Goal: Complete application form: Complete application form

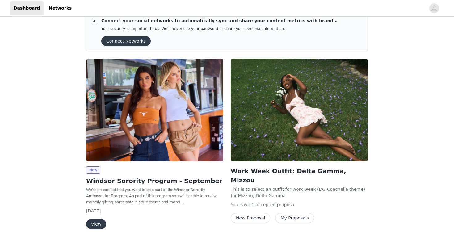
scroll to position [12, 0]
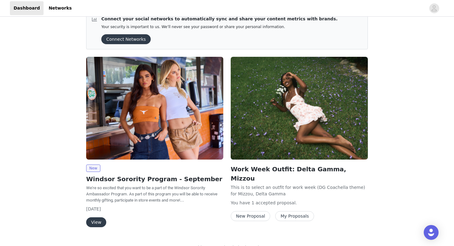
click at [100, 221] on button "View" at bounding box center [96, 223] width 20 height 10
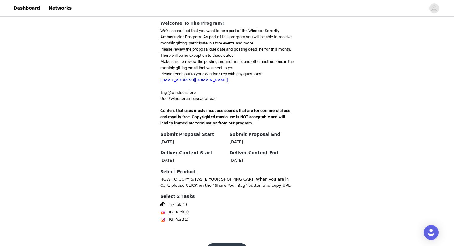
scroll to position [162, 0]
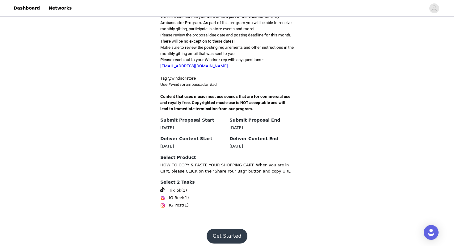
click at [227, 230] on button "Get Started" at bounding box center [227, 236] width 41 height 15
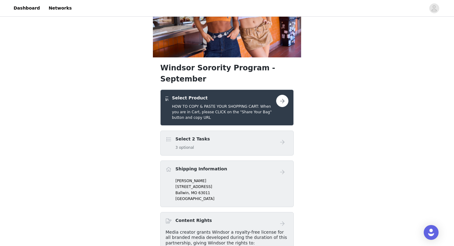
scroll to position [63, 0]
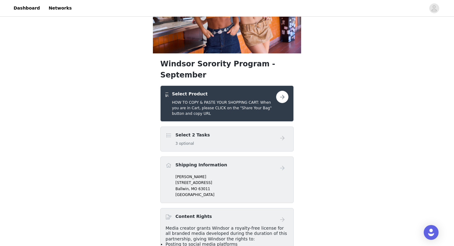
click at [279, 91] on button "button" at bounding box center [282, 97] width 12 height 12
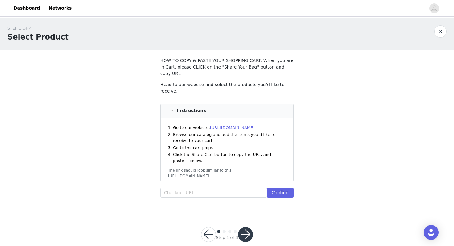
click at [248, 126] on link "https://www.windsorstore.com" at bounding box center [232, 128] width 45 height 5
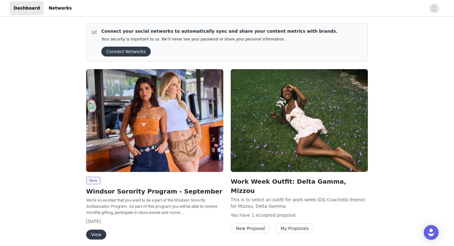
click at [139, 50] on button "Connect Networks" at bounding box center [125, 52] width 49 height 10
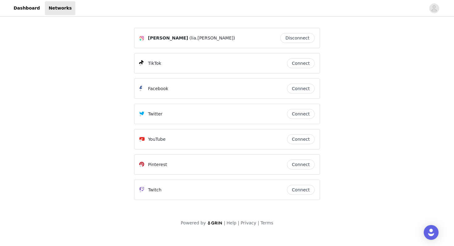
click at [304, 62] on button "Connect" at bounding box center [301, 63] width 28 height 10
click at [33, 14] on link "Dashboard" at bounding box center [27, 8] width 34 height 14
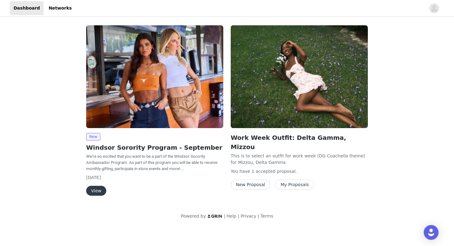
click at [100, 192] on button "View" at bounding box center [96, 191] width 20 height 10
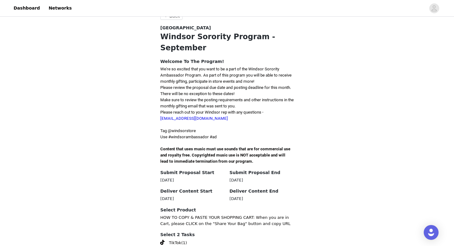
scroll to position [162, 0]
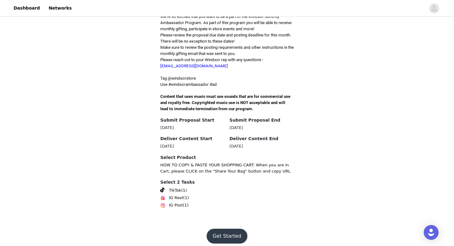
click at [225, 229] on button "Get Started" at bounding box center [227, 236] width 41 height 15
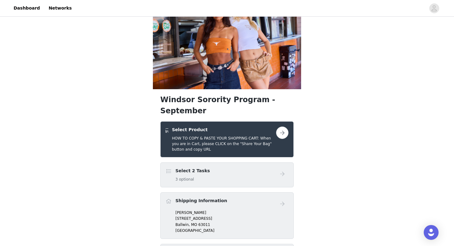
scroll to position [29, 0]
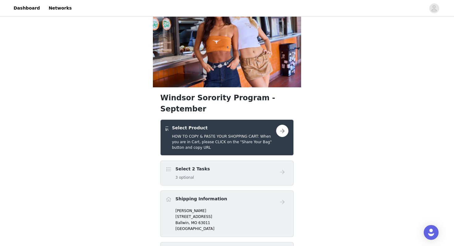
click at [280, 125] on button "button" at bounding box center [282, 131] width 12 height 12
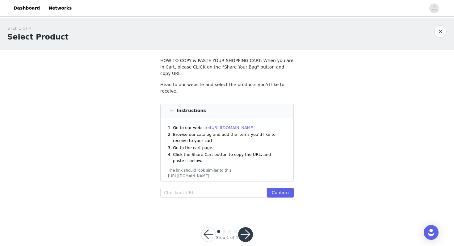
click at [251, 126] on link "https://www.windsorstore.com" at bounding box center [232, 128] width 45 height 5
click at [212, 188] on input "text" at bounding box center [213, 193] width 107 height 10
paste input "https://www.windsorstore.com/cart/43328719159347:1,43446242443315:1,43549664772…"
click at [185, 188] on input "https://www.windsorstore.com/cart/43328719159347:1,43446242443315:1,43549664772…" at bounding box center [213, 193] width 107 height 10
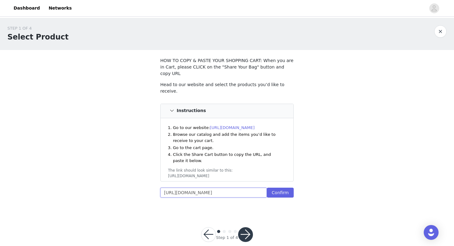
scroll to position [0, 0]
drag, startPoint x: 185, startPoint y: 186, endPoint x: 164, endPoint y: 185, distance: 21.0
click at [164, 188] on input "https://www.windsorstore.com/cart/43328719159347:1,43446242443315:1,43549664772…" at bounding box center [213, 193] width 107 height 10
click at [282, 188] on button "Confirm" at bounding box center [280, 193] width 27 height 10
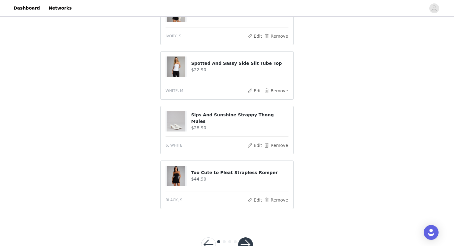
scroll to position [436, 0]
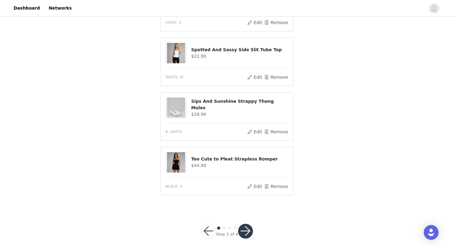
click at [241, 226] on button "button" at bounding box center [245, 231] width 15 height 15
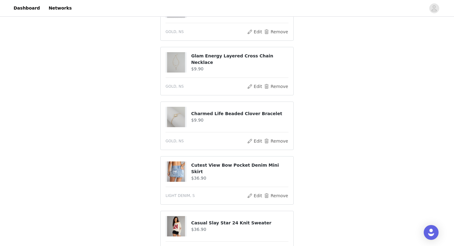
scroll to position [231, 0]
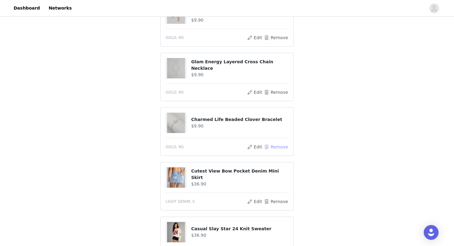
click at [273, 143] on button "Remove" at bounding box center [276, 146] width 25 height 7
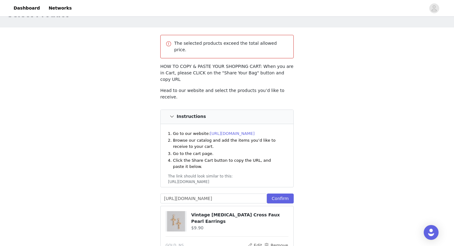
scroll to position [0, 0]
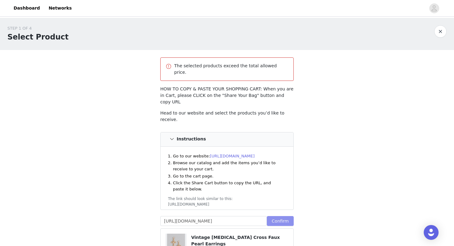
click at [282, 216] on button "Confirm" at bounding box center [280, 221] width 27 height 10
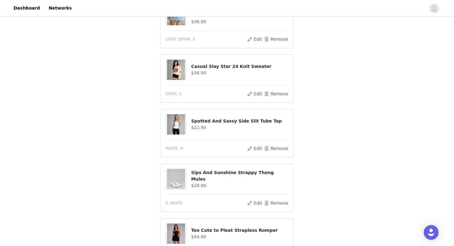
scroll to position [459, 0]
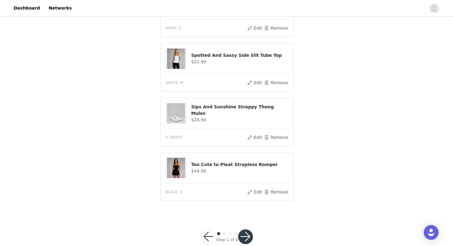
click at [249, 230] on button "button" at bounding box center [245, 237] width 15 height 15
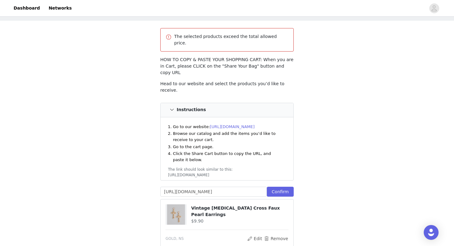
click at [215, 44] on div "The selected products exceed the total allowed price." at bounding box center [227, 39] width 134 height 23
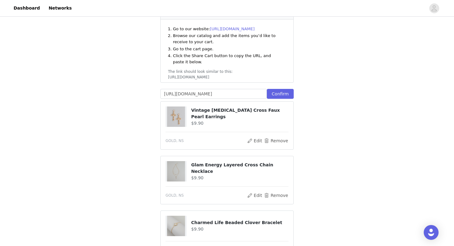
scroll to position [136, 0]
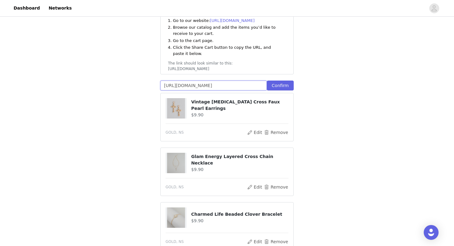
click at [163, 81] on input "https://www.windsorstore.com/cart/43328719159347:1,43446242443315:1,43549664772…" at bounding box center [213, 86] width 107 height 10
paste input "293994745907:1,43549664772147:1,43311072575539:1,43317643477043:1,4351771341624…"
type input "https://www.windsorstore.com/cart/43293994745907:1,43549664772147:1,43311072575…"
click at [276, 81] on button "Confirm" at bounding box center [280, 86] width 27 height 10
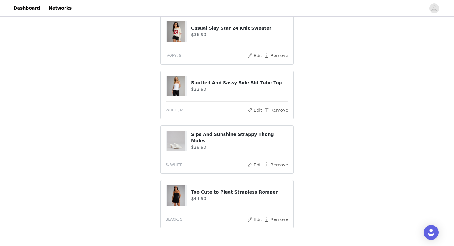
scroll to position [404, 0]
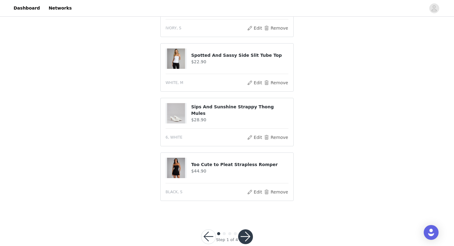
click at [251, 230] on div at bounding box center [245, 237] width 15 height 15
click at [250, 230] on button "button" at bounding box center [245, 237] width 15 height 15
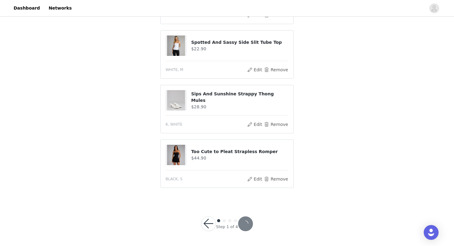
scroll to position [381, 0]
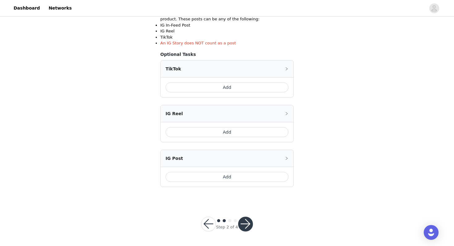
scroll to position [127, 0]
click at [259, 172] on button "Add" at bounding box center [227, 177] width 123 height 10
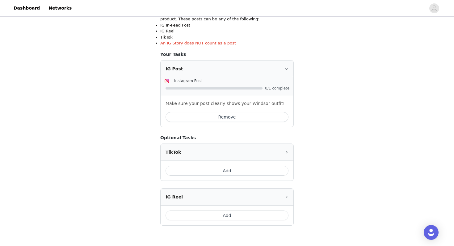
click at [264, 170] on button "Add" at bounding box center [227, 171] width 123 height 10
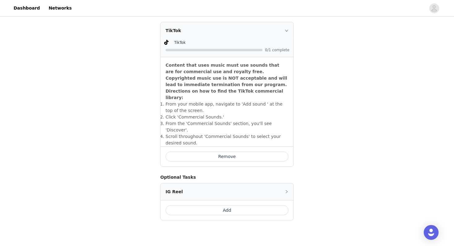
scroll to position [245, 0]
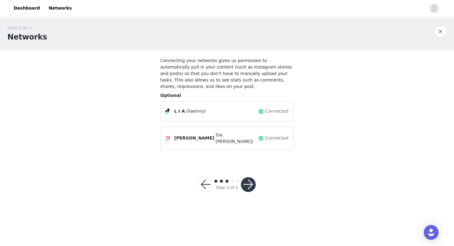
click at [253, 179] on button "button" at bounding box center [248, 184] width 15 height 15
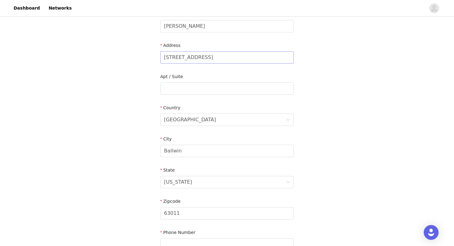
scroll to position [108, 0]
drag, startPoint x: 209, startPoint y: 59, endPoint x: 152, endPoint y: 53, distance: 56.5
click at [153, 54] on div "STEP 4 OF 5 Shipping Information Email liaemry17@gmail.com First Name Lia Last …" at bounding box center [227, 89] width 454 height 359
type input "0"
drag, startPoint x: 192, startPoint y: 58, endPoint x: 153, endPoint y: 55, distance: 39.1
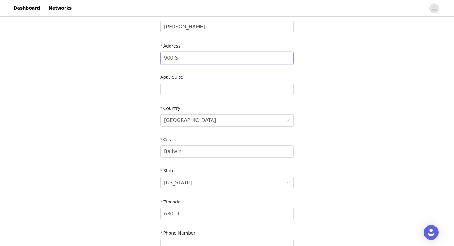
click at [153, 55] on section "Email liaemry17@gmail.com First Name Lia Last Name Emry Address 900 S Apt / Sui…" at bounding box center [227, 105] width 148 height 327
paste input "Providence Rd"
type input "900 S Providence Rd"
click at [186, 154] on input "Ballwin" at bounding box center [227, 152] width 134 height 12
type input "B"
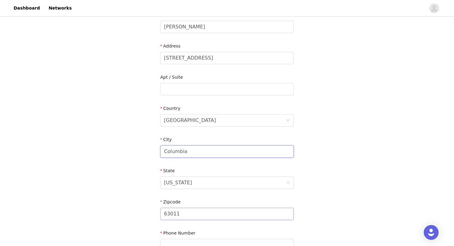
type input "Columbia"
drag, startPoint x: 196, startPoint y: 214, endPoint x: 138, endPoint y: 212, distance: 57.2
click at [138, 212] on div "STEP 4 OF 5 Shipping Information Email liaemry17@gmail.com First Name Lia Last …" at bounding box center [227, 89] width 454 height 359
type input "\"
paste input "65203"
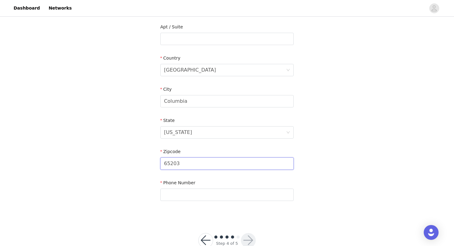
scroll to position [175, 0]
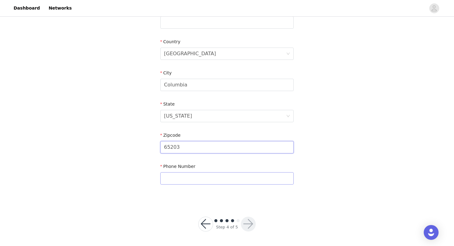
type input "65203"
click at [188, 181] on input "text" at bounding box center [227, 178] width 134 height 12
type input "6363124860"
click at [249, 227] on button "button" at bounding box center [248, 224] width 15 height 15
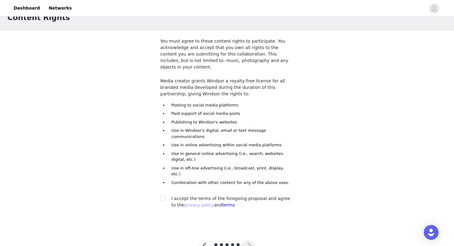
scroll to position [24, 0]
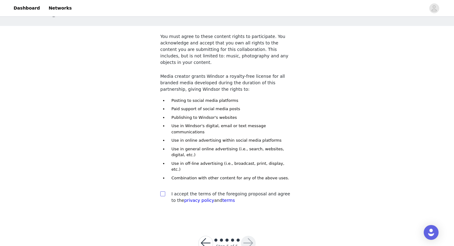
click at [164, 192] on input "checkbox" at bounding box center [162, 194] width 4 height 4
checkbox input "true"
click at [252, 236] on button "button" at bounding box center [248, 243] width 15 height 15
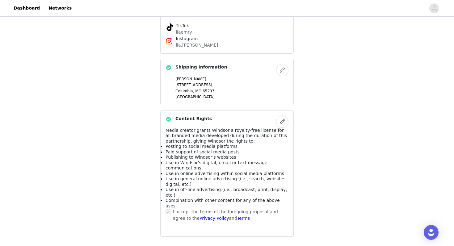
scroll to position [401, 0]
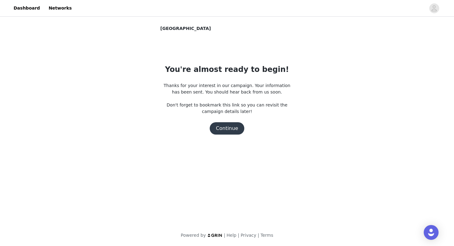
click at [231, 130] on button "Continue" at bounding box center [227, 128] width 35 height 12
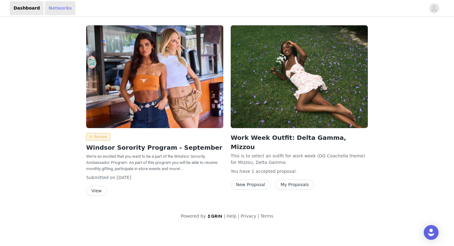
click at [53, 6] on link "Networks" at bounding box center [60, 8] width 31 height 14
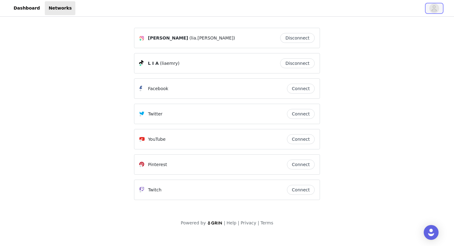
click at [437, 6] on icon "avatar" at bounding box center [435, 8] width 6 height 10
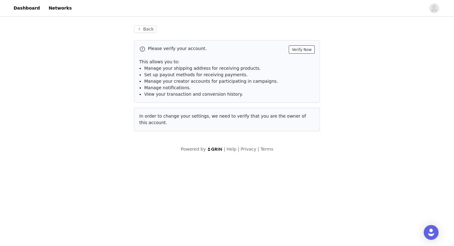
click at [303, 48] on button "Verify Now" at bounding box center [302, 49] width 26 height 8
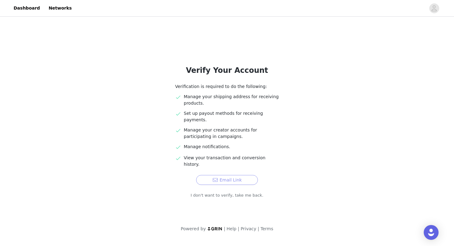
click at [238, 175] on button "Email Link" at bounding box center [227, 180] width 62 height 10
